Goal: Information Seeking & Learning: Understand process/instructions

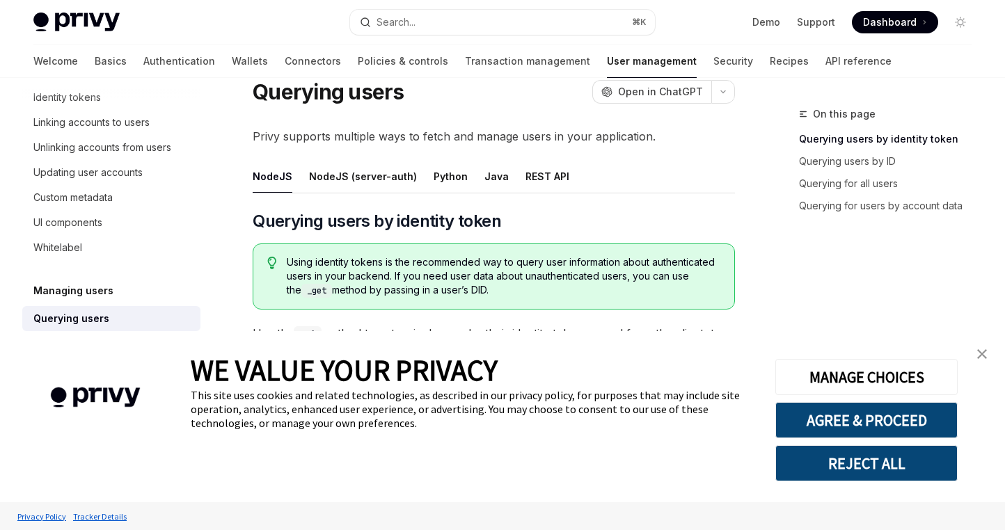
scroll to position [49, 0]
click at [441, 175] on button "Python" at bounding box center [451, 175] width 34 height 33
click at [979, 358] on img "close banner" at bounding box center [982, 354] width 10 height 10
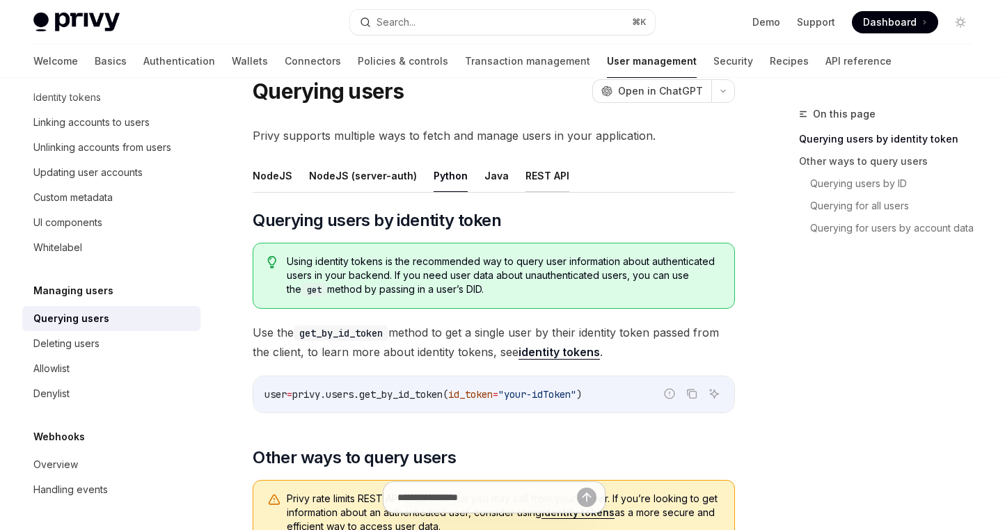
click at [540, 180] on button "REST API" at bounding box center [547, 175] width 44 height 33
type textarea "*"
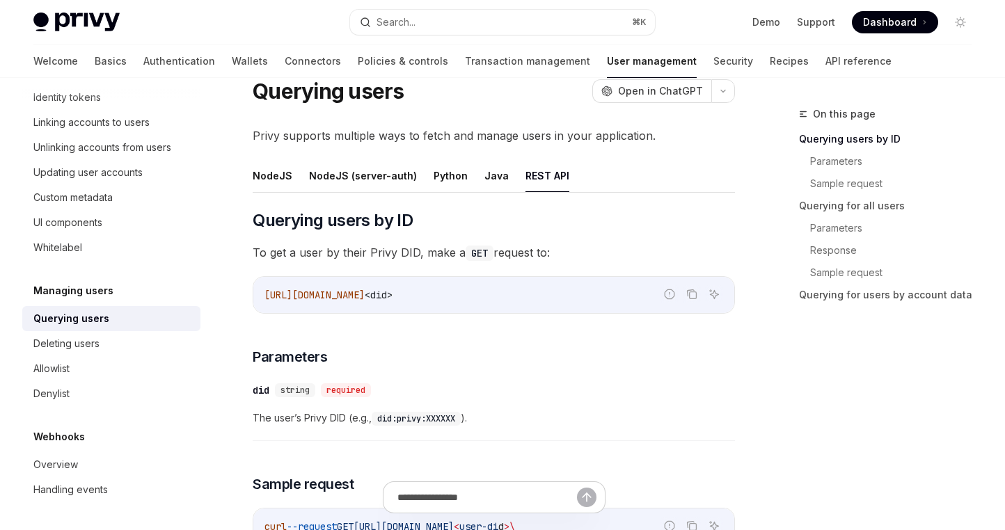
drag, startPoint x: 411, startPoint y: 294, endPoint x: 506, endPoint y: 296, distance: 95.4
click at [506, 296] on code "[URL][DOMAIN_NAME] <did>" at bounding box center [493, 295] width 459 height 17
click at [568, 354] on h3 "​ Parameters" at bounding box center [494, 356] width 482 height 19
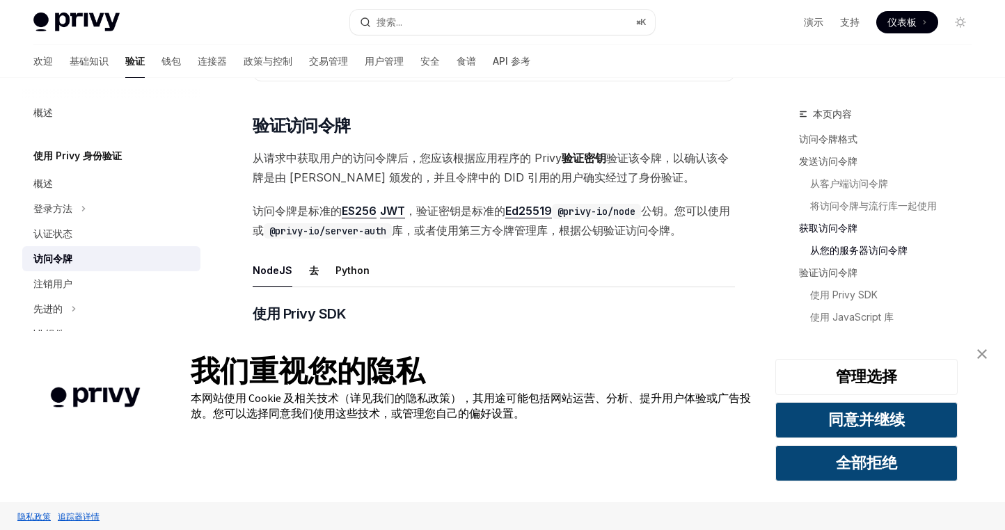
scroll to position [1876, 0]
click at [983, 355] on img "关闭横幅" at bounding box center [982, 354] width 10 height 10
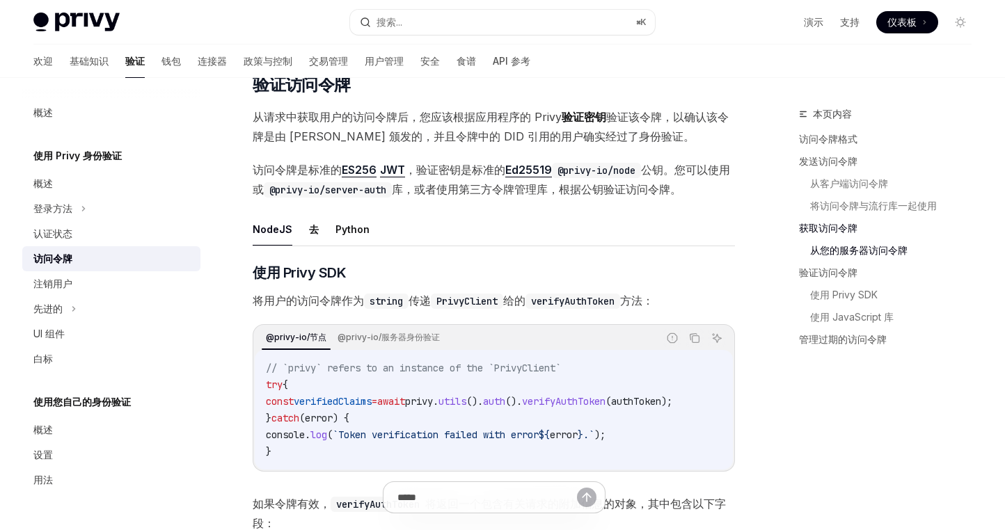
scroll to position [1919, 0]
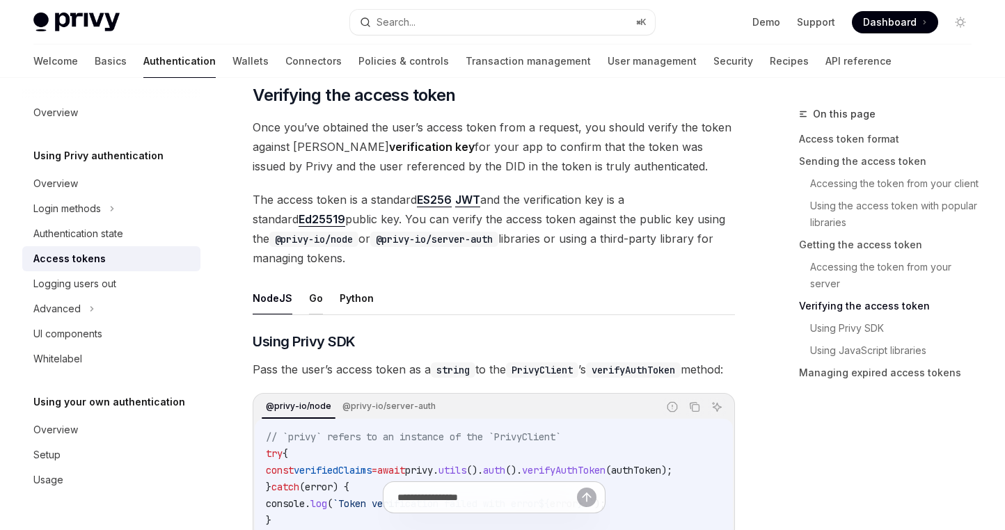
click at [312, 310] on button "Go" at bounding box center [316, 298] width 14 height 33
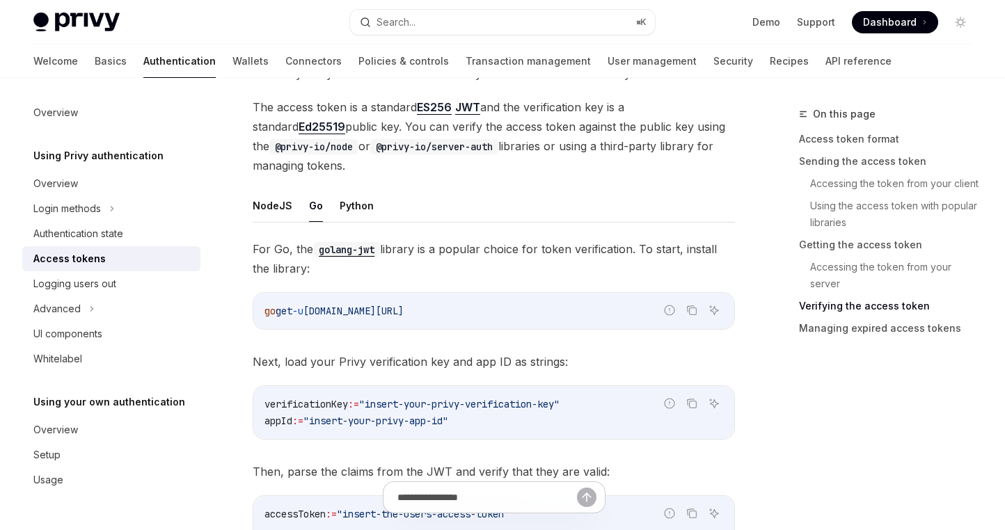
scroll to position [2055, 0]
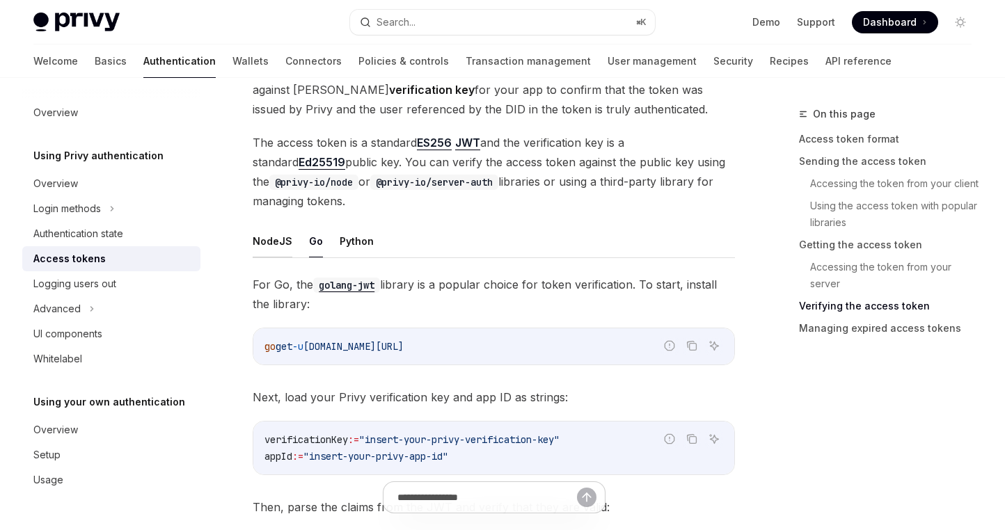
click at [276, 253] on button "NodeJS" at bounding box center [273, 241] width 40 height 33
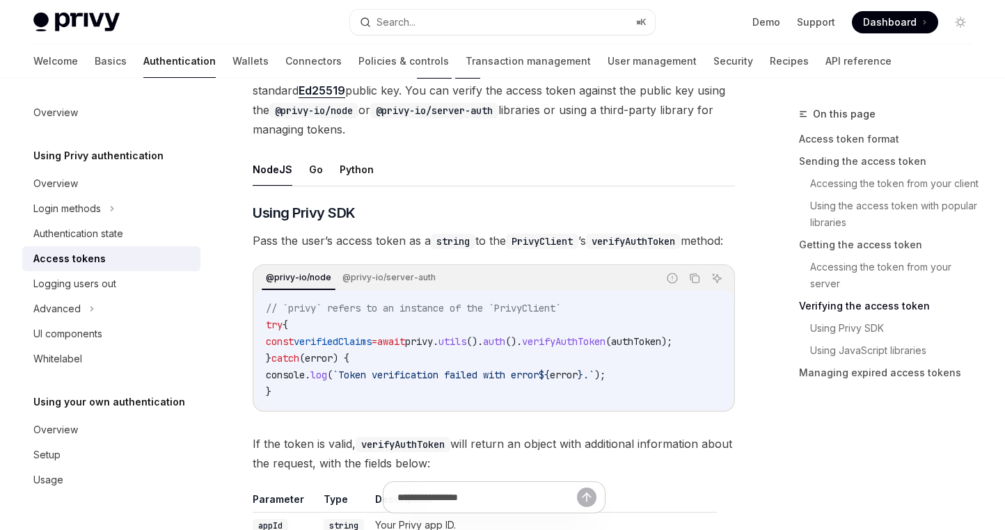
scroll to position [2153, 0]
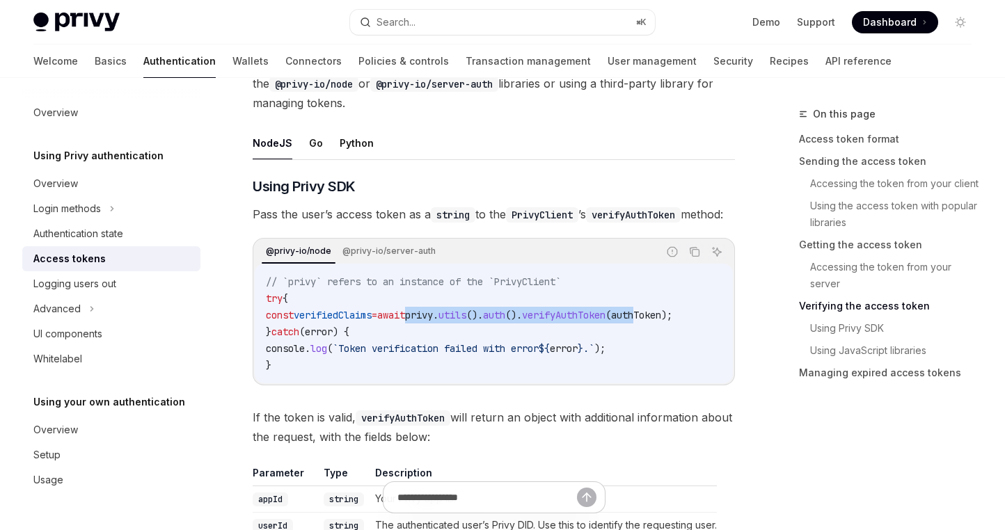
drag, startPoint x: 443, startPoint y: 349, endPoint x: 687, endPoint y: 349, distance: 243.6
click at [672, 322] on span "const verifiedClaims = await privy . utils (). auth (). verifyAuthToken ( authT…" at bounding box center [469, 315] width 406 height 13
click at [661, 322] on span "authToken" at bounding box center [636, 315] width 50 height 13
drag, startPoint x: 545, startPoint y: 345, endPoint x: 716, endPoint y: 350, distance: 171.3
click at [672, 322] on span "const verifiedClaims = await privy . utils (). auth (). verifyAuthToken ( authT…" at bounding box center [469, 315] width 406 height 13
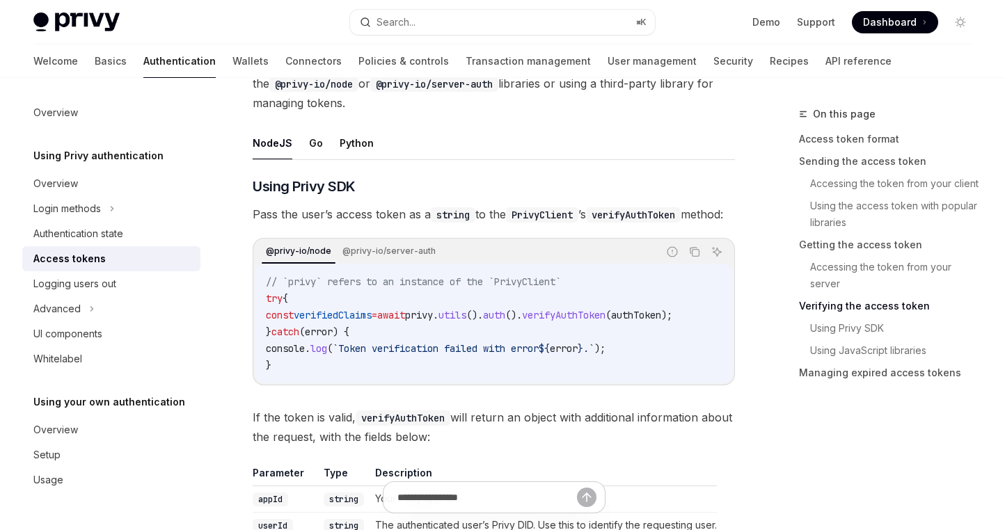
click at [433, 322] on span "privy" at bounding box center [419, 315] width 28 height 13
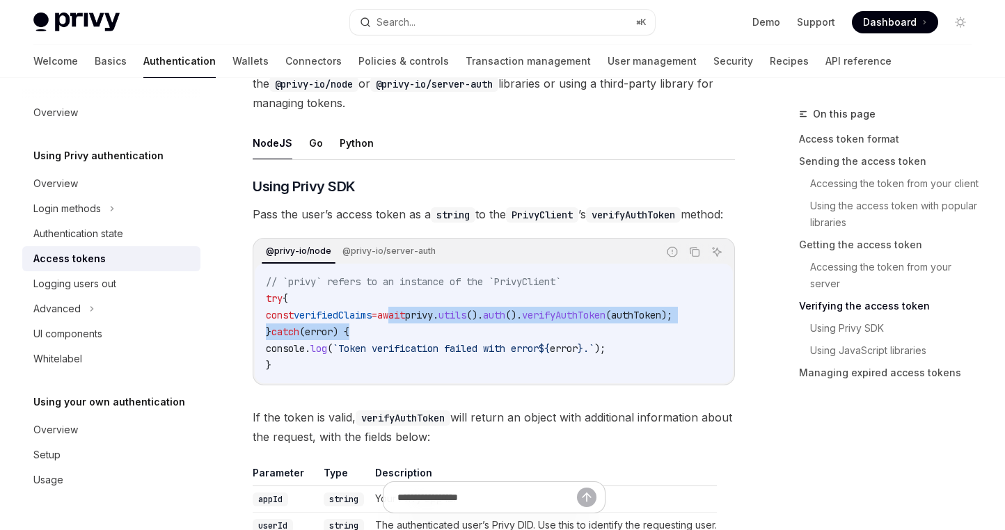
drag, startPoint x: 418, startPoint y: 353, endPoint x: 713, endPoint y: 356, distance: 294.4
click at [713, 356] on code "// `privy` refers to an instance of the `PrivyClient` try { const verifiedClaim…" at bounding box center [494, 324] width 456 height 100
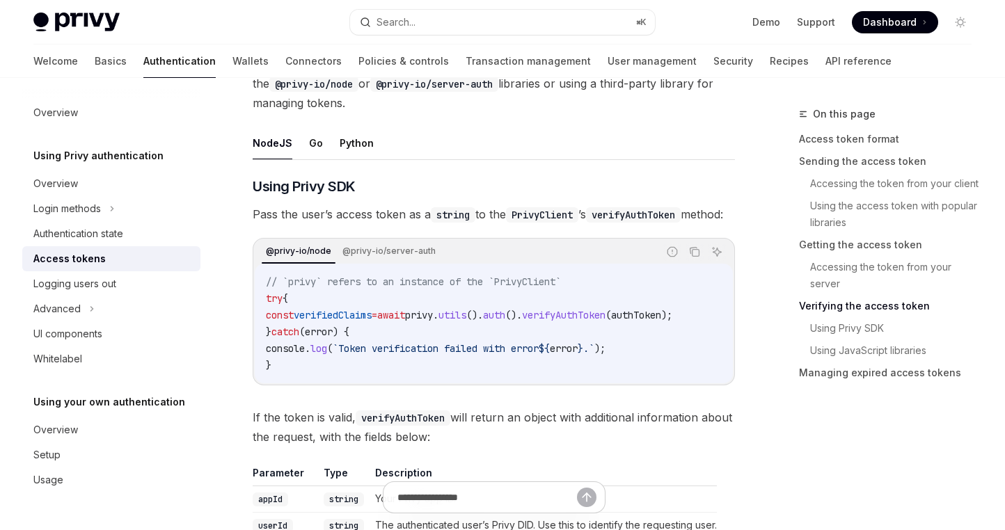
click at [512, 356] on code "// `privy` refers to an instance of the `PrivyClient` try { const verifiedClaim…" at bounding box center [494, 324] width 456 height 100
drag, startPoint x: 407, startPoint y: 349, endPoint x: 559, endPoint y: 348, distance: 151.7
click at [529, 322] on span "const verifiedClaims = await privy . utils (). auth (). verifyAuthToken ( authT…" at bounding box center [469, 315] width 406 height 13
click at [437, 299] on div "// `privy` refers to an instance of the `PrivyClient` try { const verifiedClaim…" at bounding box center [494, 324] width 478 height 120
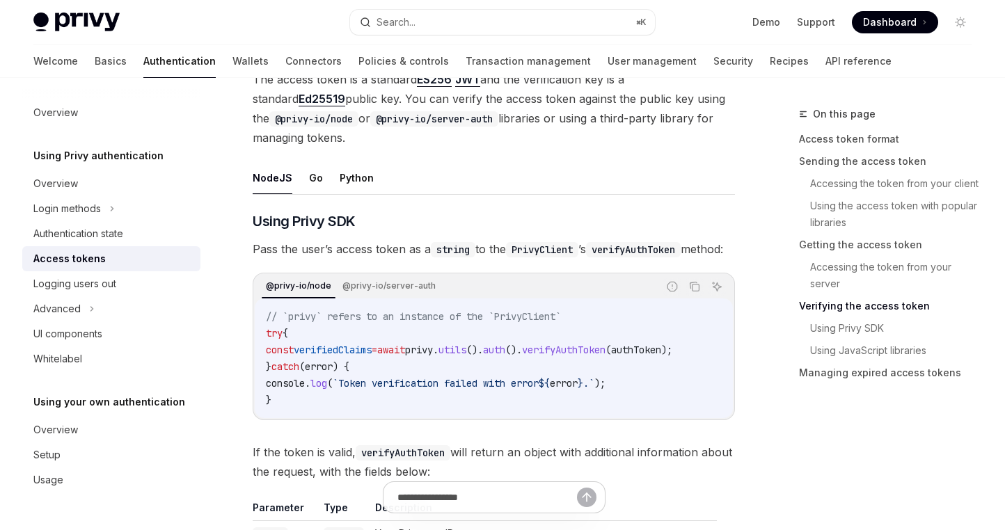
scroll to position [2079, 0]
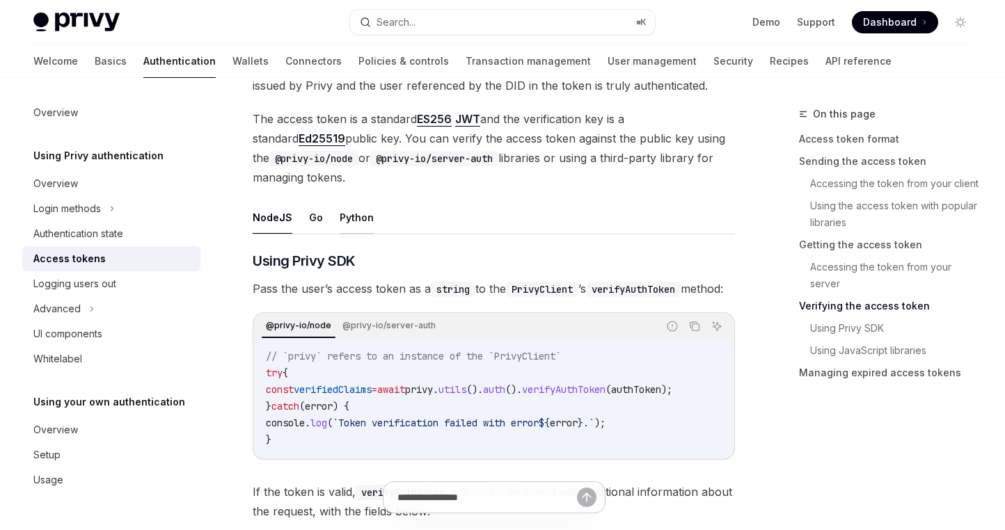
click at [358, 230] on button "Python" at bounding box center [357, 217] width 34 height 33
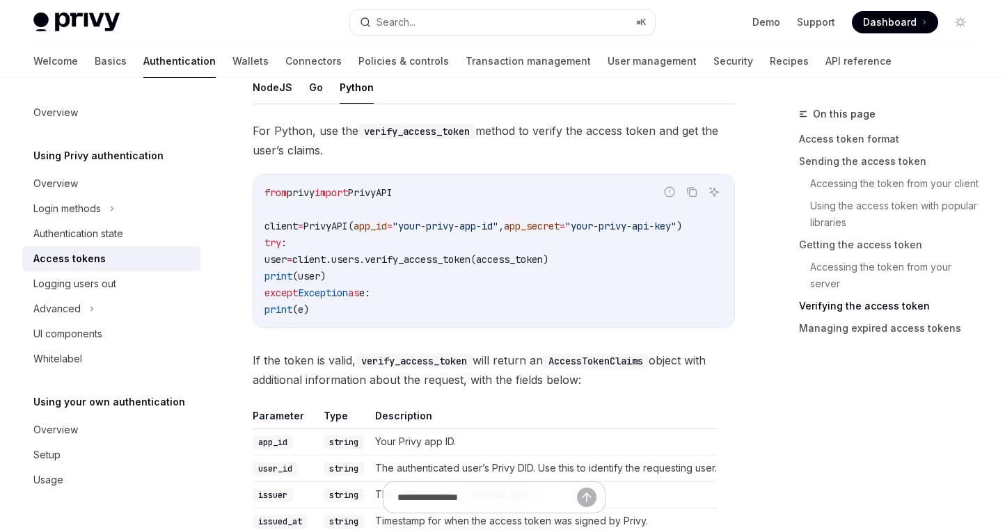
scroll to position [2158, 0]
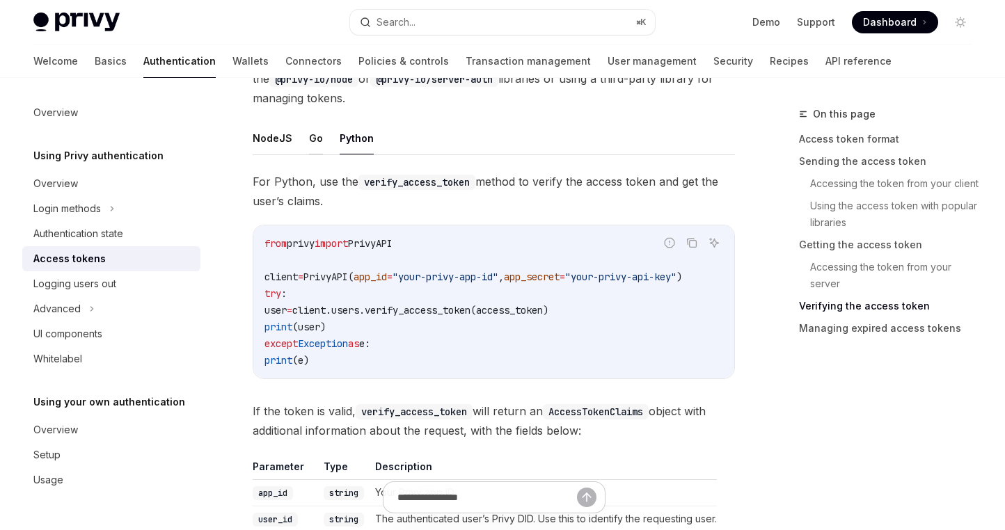
click at [310, 155] on button "Go" at bounding box center [316, 138] width 14 height 33
type textarea "*"
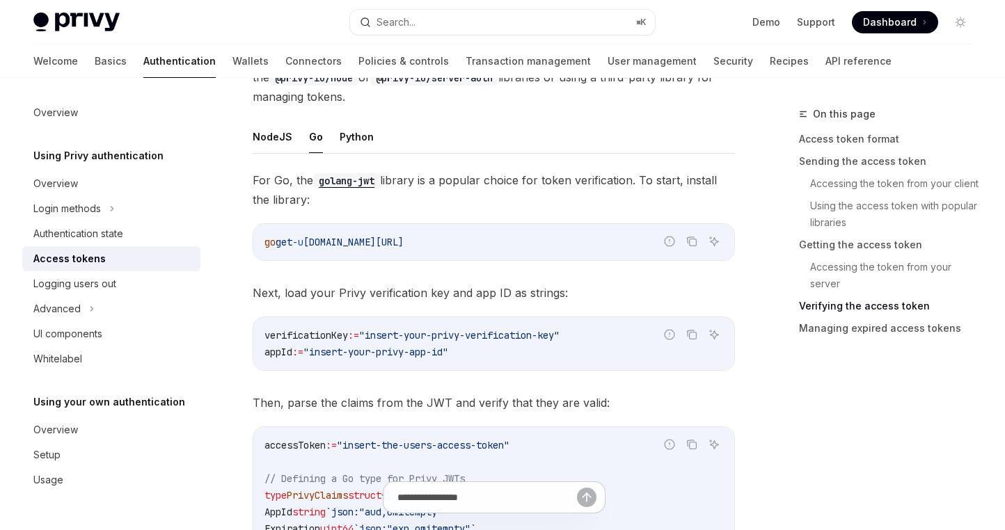
scroll to position [2161, 0]
drag, startPoint x: 410, startPoint y: 349, endPoint x: 553, endPoint y: 353, distance: 143.4
click at [553, 353] on code "verificationKey := "insert-your-privy-verification-key" appId := "insert-your-p…" at bounding box center [493, 342] width 459 height 33
click at [599, 369] on div "verificationKey := "insert-your-privy-verification-key" appId := "insert-your-p…" at bounding box center [493, 342] width 481 height 53
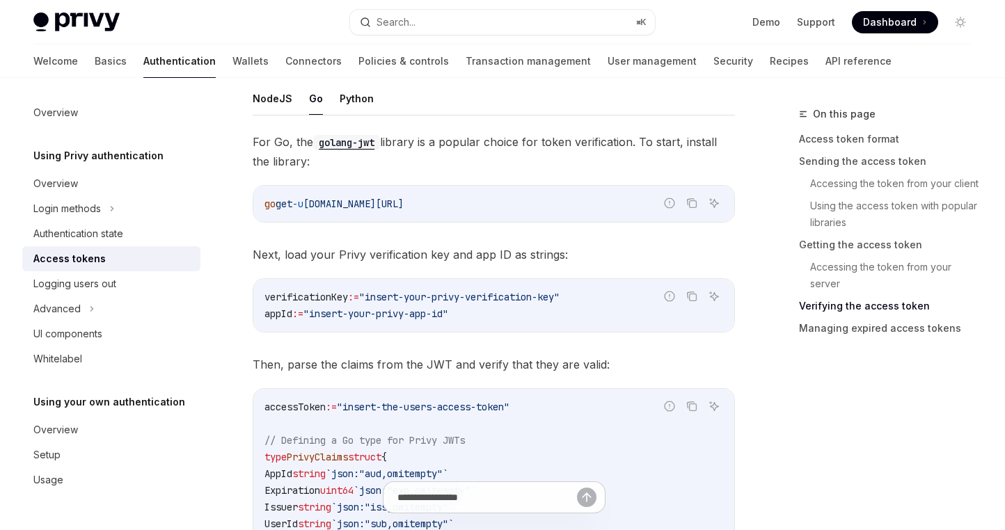
scroll to position [2594, 0]
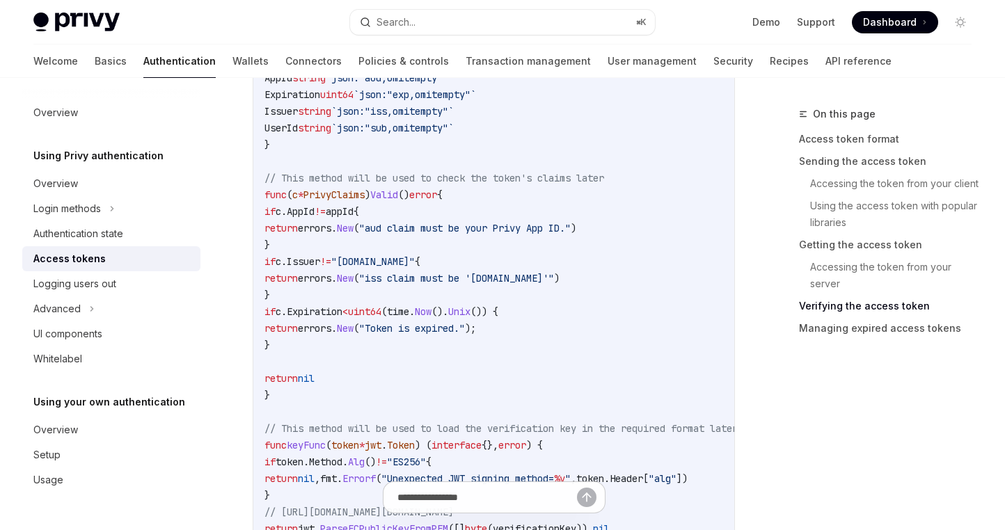
drag, startPoint x: 356, startPoint y: 219, endPoint x: 479, endPoint y: 271, distance: 133.1
click at [452, 259] on code "accessToken := "insert-the-users-access-token" // Defining a Go type for Privy …" at bounding box center [517, 470] width 507 height 935
drag, startPoint x: 576, startPoint y: 289, endPoint x: 561, endPoint y: 287, distance: 14.7
click at [575, 289] on code "accessToken := "insert-the-users-access-token" // Defining a Go type for Privy …" at bounding box center [517, 470] width 507 height 935
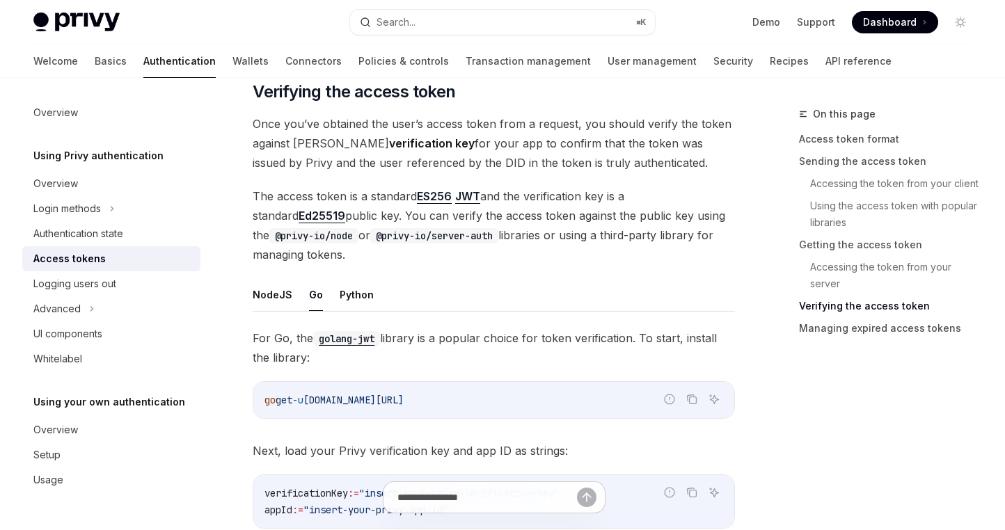
scroll to position [2001, 0]
